Goal: Task Accomplishment & Management: Manage account settings

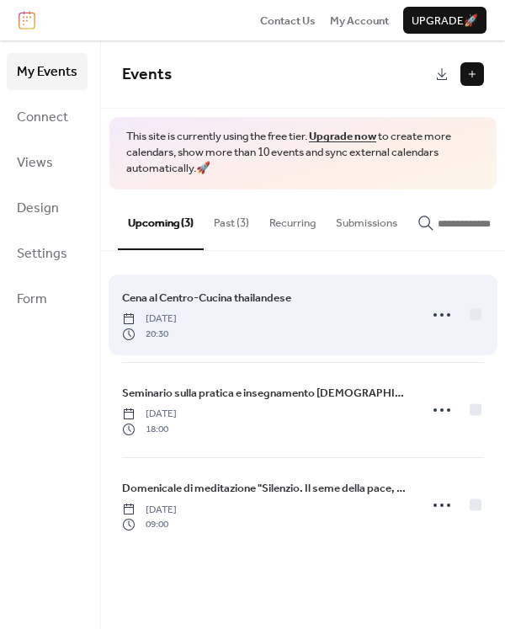
click at [211, 299] on span "Cena al Centro-Cucina thailandese" at bounding box center [206, 298] width 169 height 17
